Goal: Information Seeking & Learning: Learn about a topic

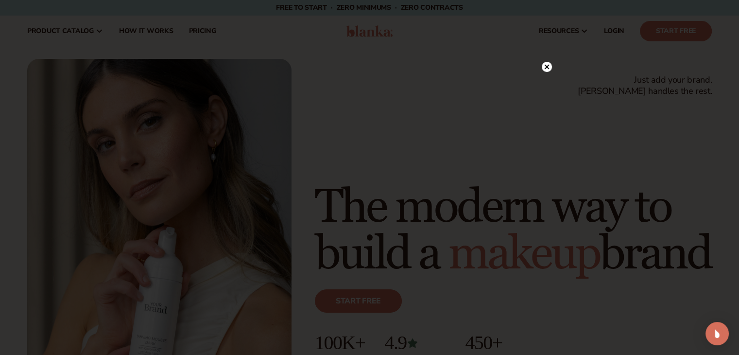
click at [547, 65] on circle at bounding box center [547, 67] width 10 height 10
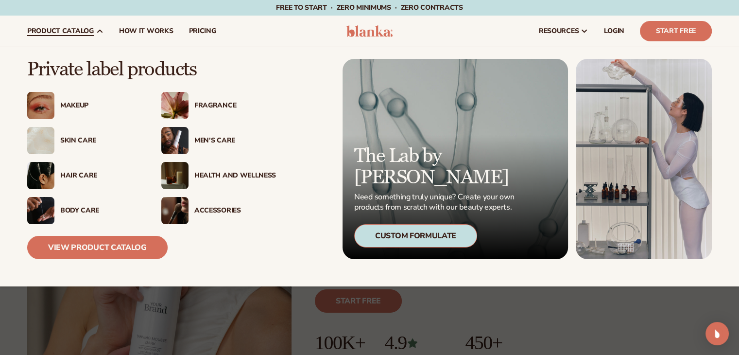
click at [75, 103] on div "Makeup" at bounding box center [101, 106] width 82 height 8
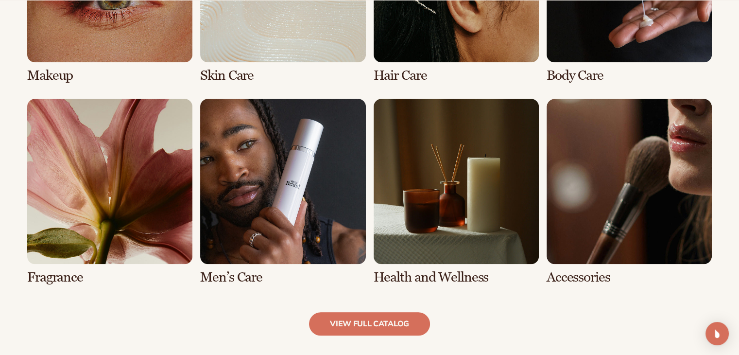
scroll to position [849, 0]
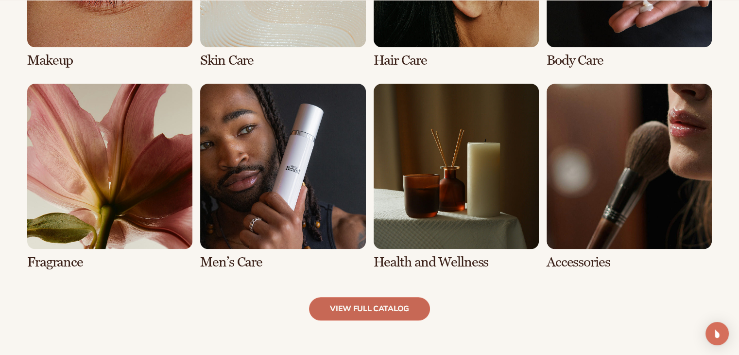
click at [378, 306] on link "view full catalog" at bounding box center [369, 308] width 121 height 23
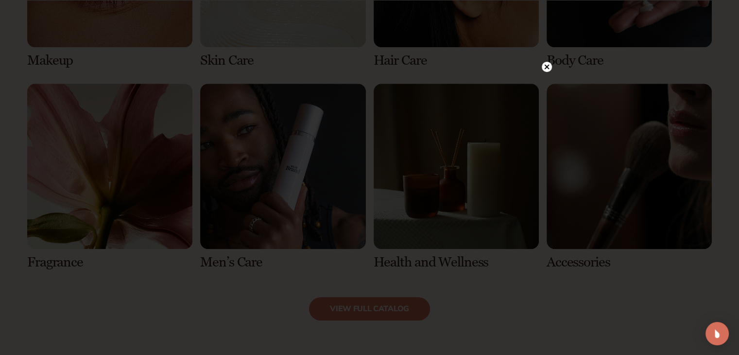
click at [544, 68] on circle at bounding box center [547, 67] width 10 height 10
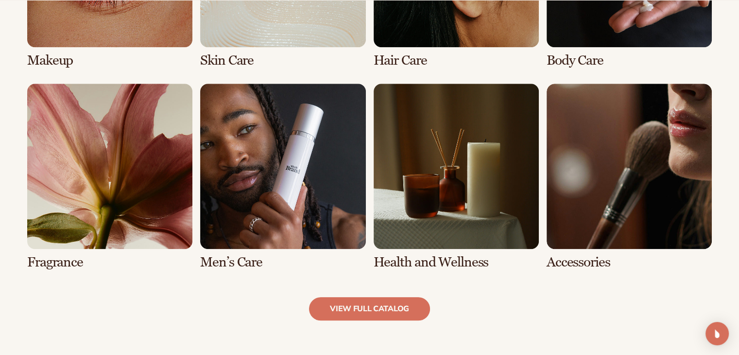
click at [39, 263] on link "5 / 8" at bounding box center [109, 177] width 165 height 186
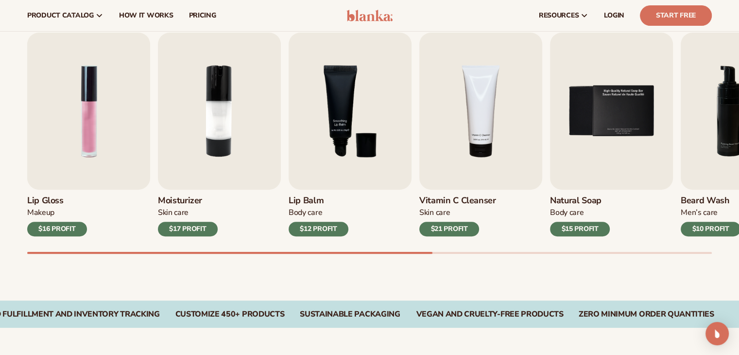
scroll to position [53, 0]
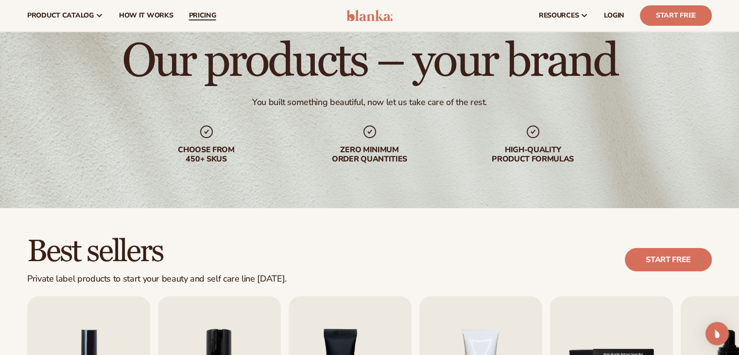
click at [196, 14] on span "pricing" at bounding box center [201, 16] width 27 height 8
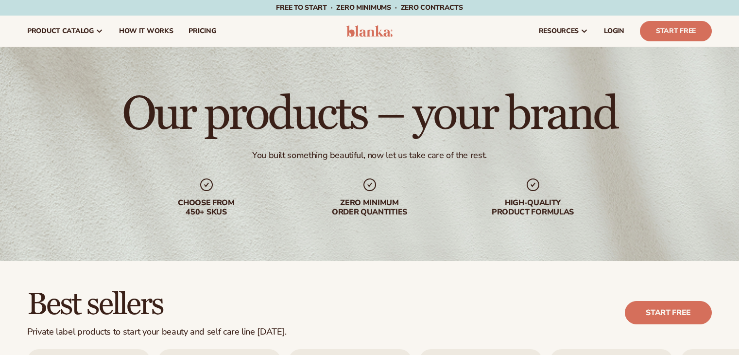
scroll to position [53, 0]
